Goal: Use online tool/utility: Utilize a website feature to perform a specific function

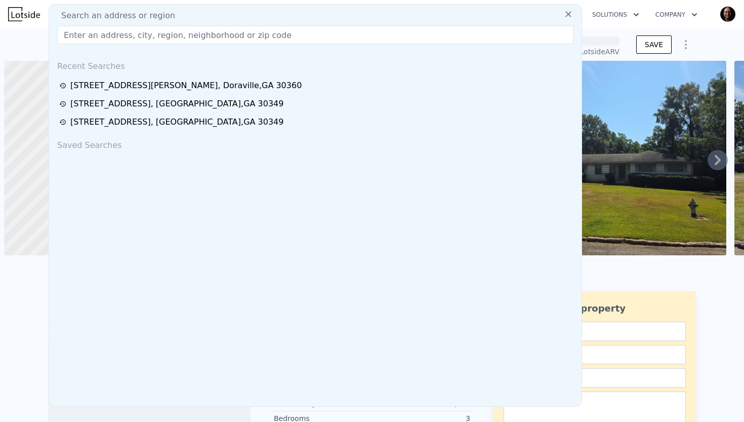
scroll to position [0, 4]
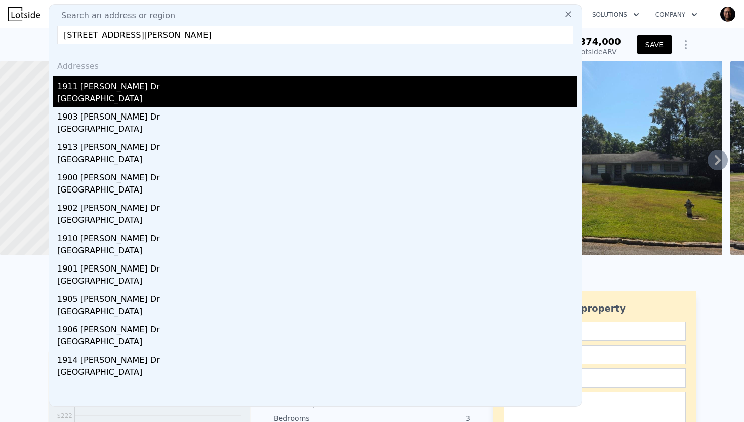
type input "[STREET_ADDRESS][PERSON_NAME]"
click at [106, 87] on div "1911 [PERSON_NAME] Dr" at bounding box center [317, 84] width 520 height 16
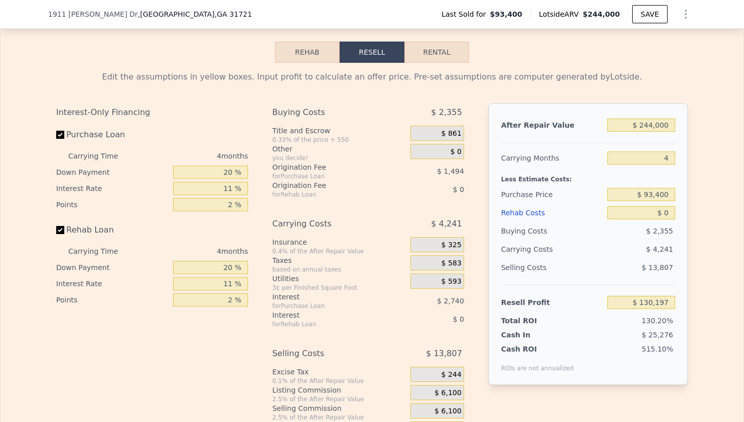
scroll to position [1415, 0]
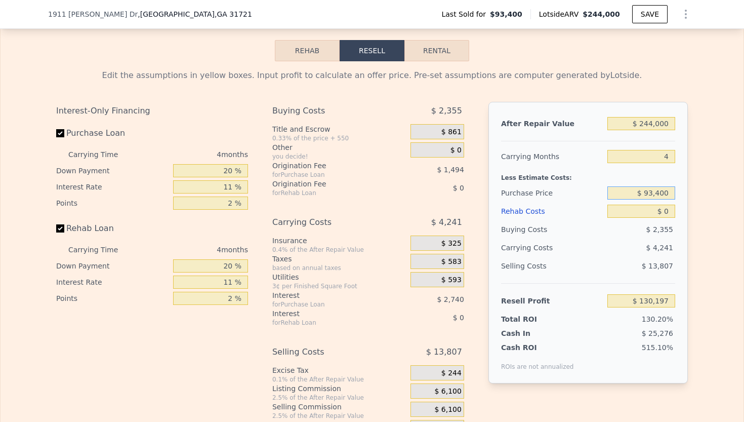
click at [670, 193] on input "$ 93,400" at bounding box center [641, 192] width 68 height 13
type input "$ 9"
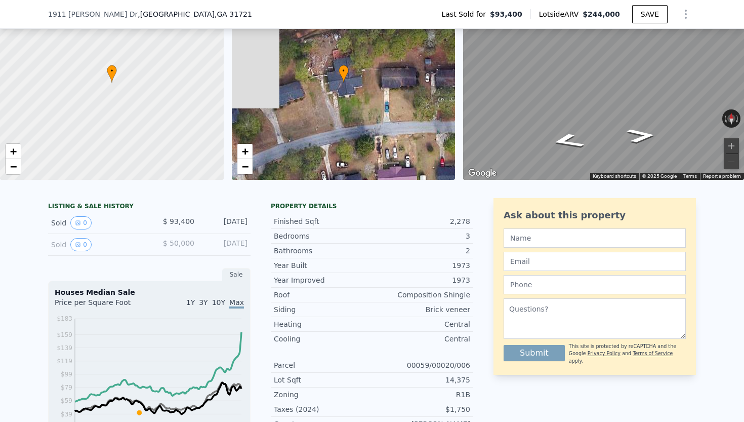
scroll to position [70, 0]
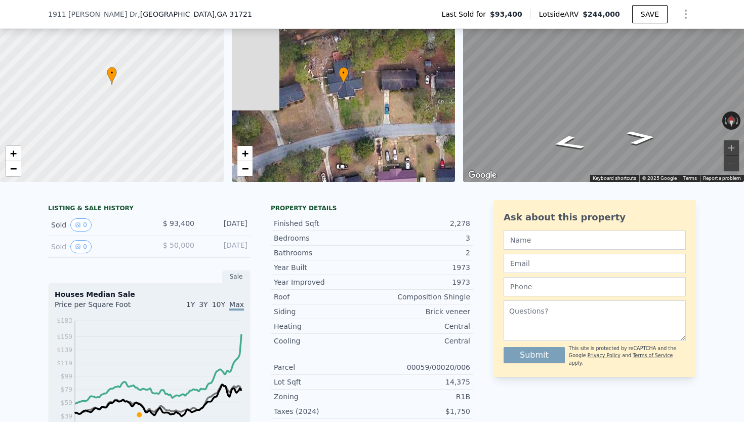
type input "$ 93,400"
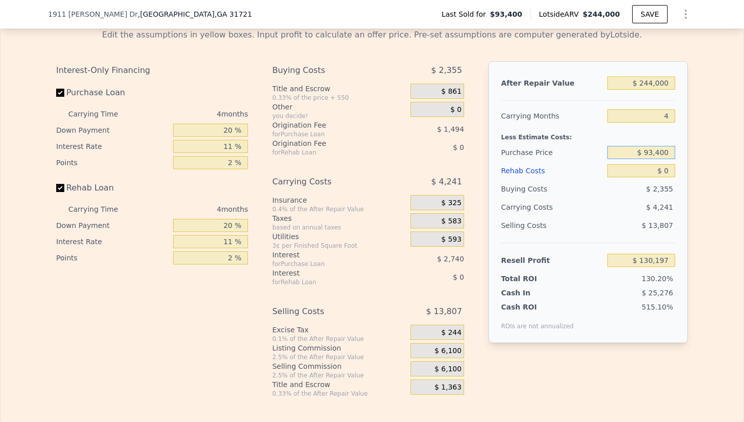
scroll to position [1456, 0]
click at [670, 169] on input "$ 0" at bounding box center [641, 169] width 68 height 13
type input "$ 8"
type input "$ 130,189"
type input "$ 80"
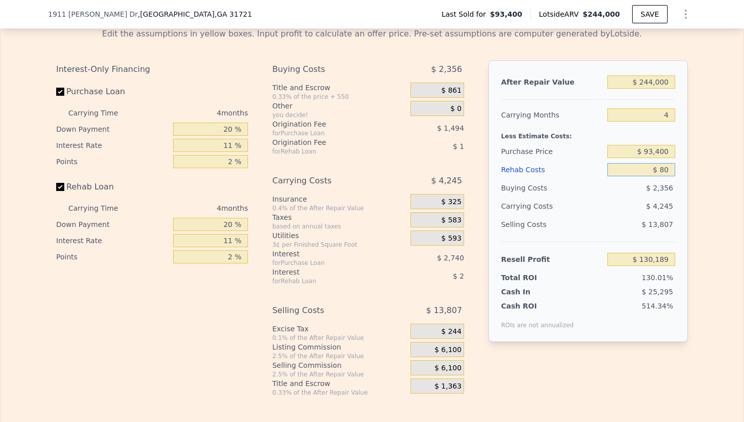
type input "$ 130,112"
type input "$ 800"
type input "$ 129,360"
type input "$ 8,000"
type input "$ 121,833"
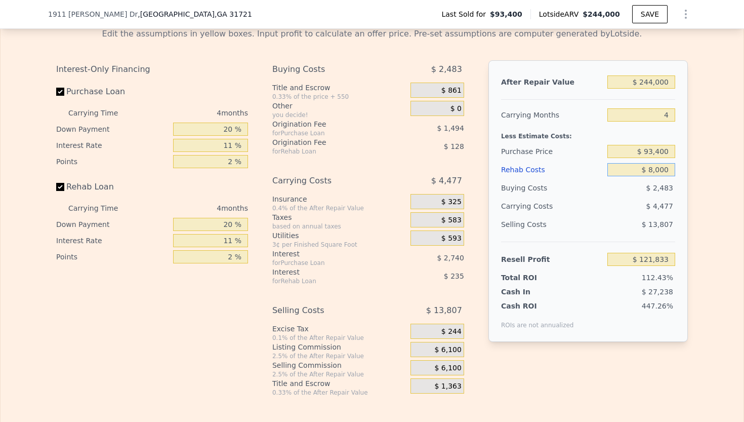
type input "$ 80,000"
type input "$ 46,569"
click at [591, 222] on div "Selling Costs" at bounding box center [552, 224] width 102 height 18
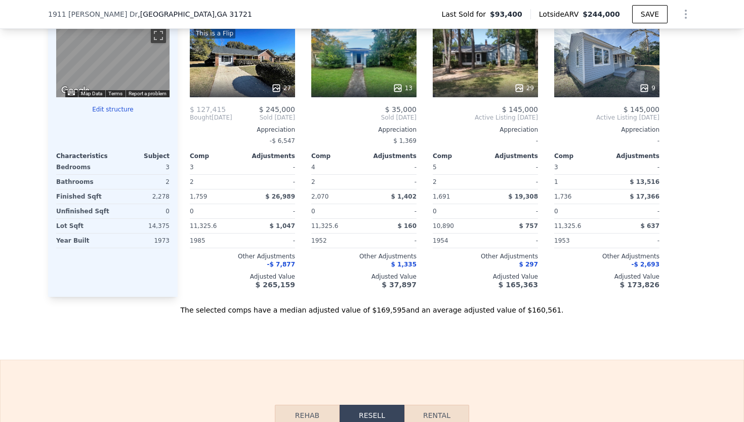
scroll to position [867, 0]
